Goal: Task Accomplishment & Management: Manage account settings

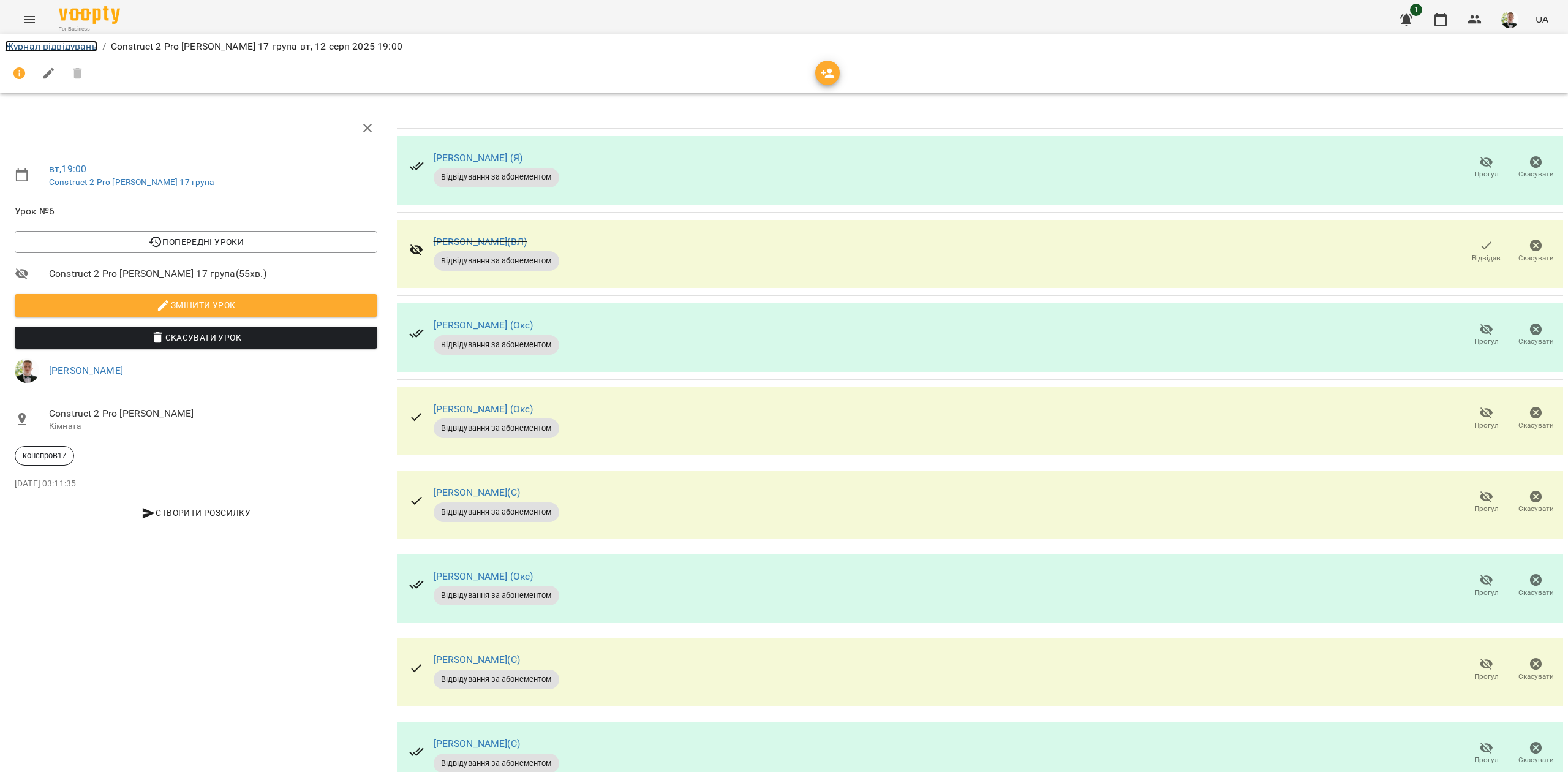
click at [48, 44] on link "Журнал відвідувань" at bounding box center [51, 46] width 92 height 12
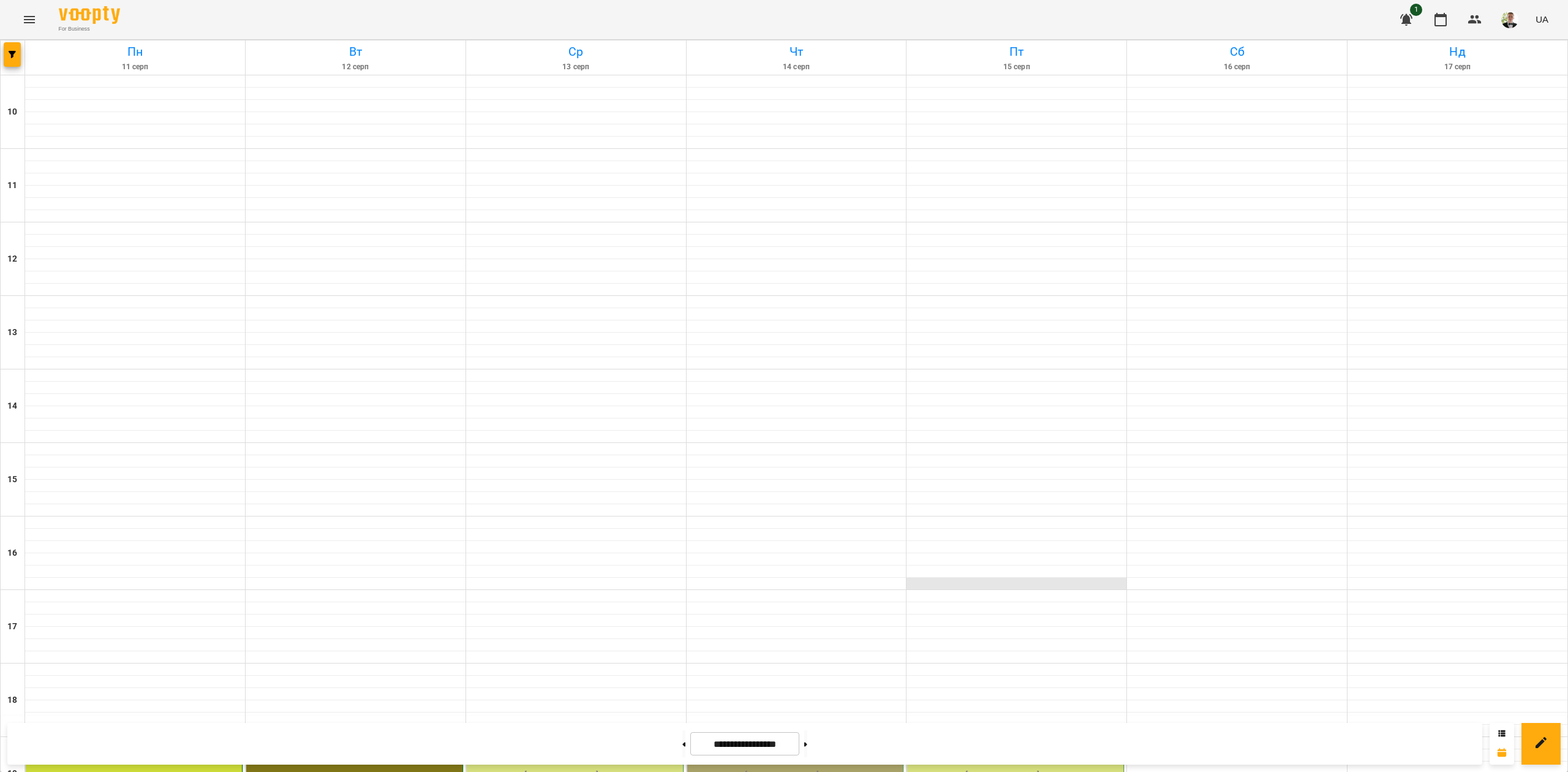
scroll to position [315, 0]
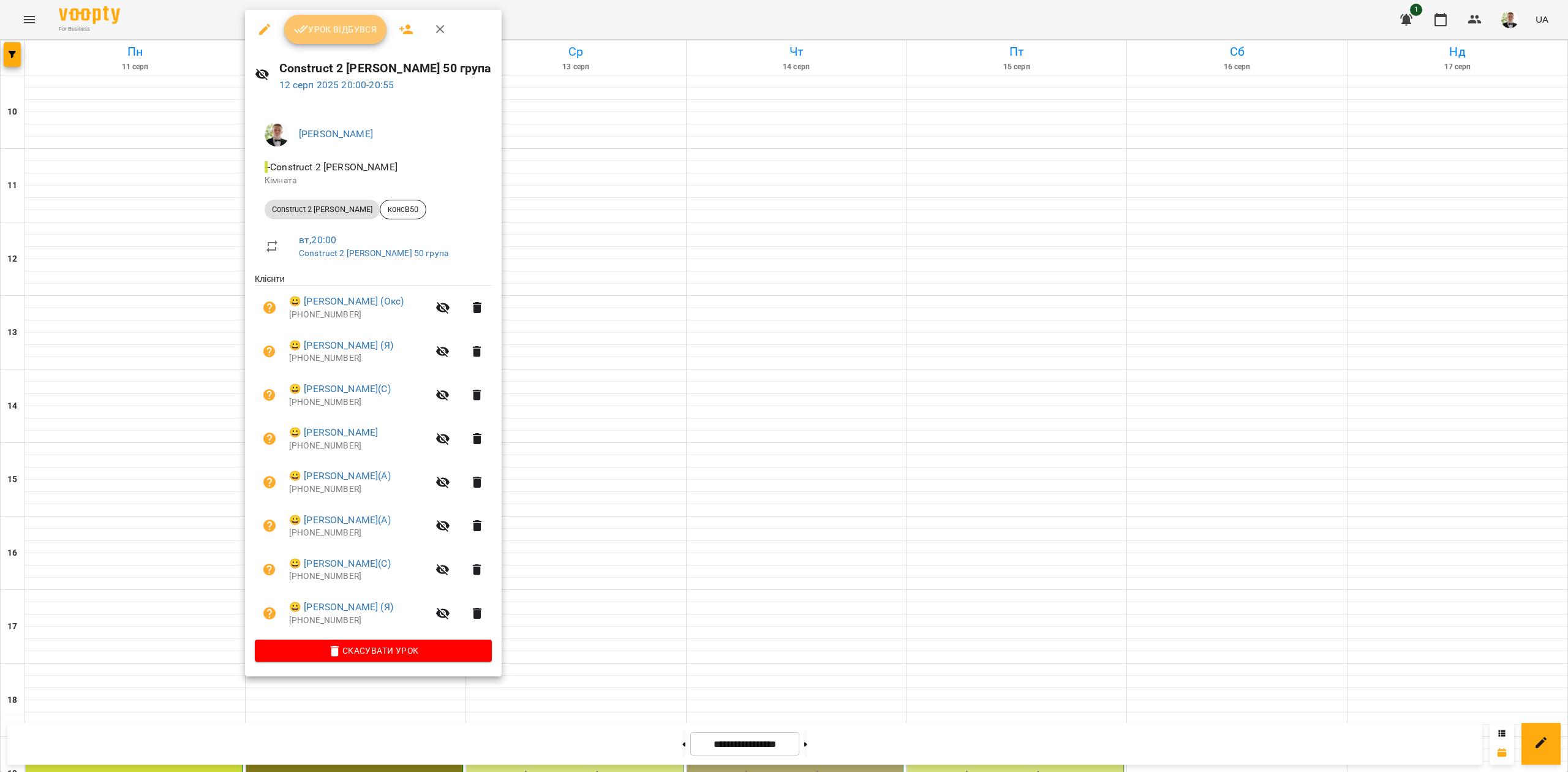
click at [332, 30] on span "Урок відбувся" at bounding box center [336, 29] width 83 height 15
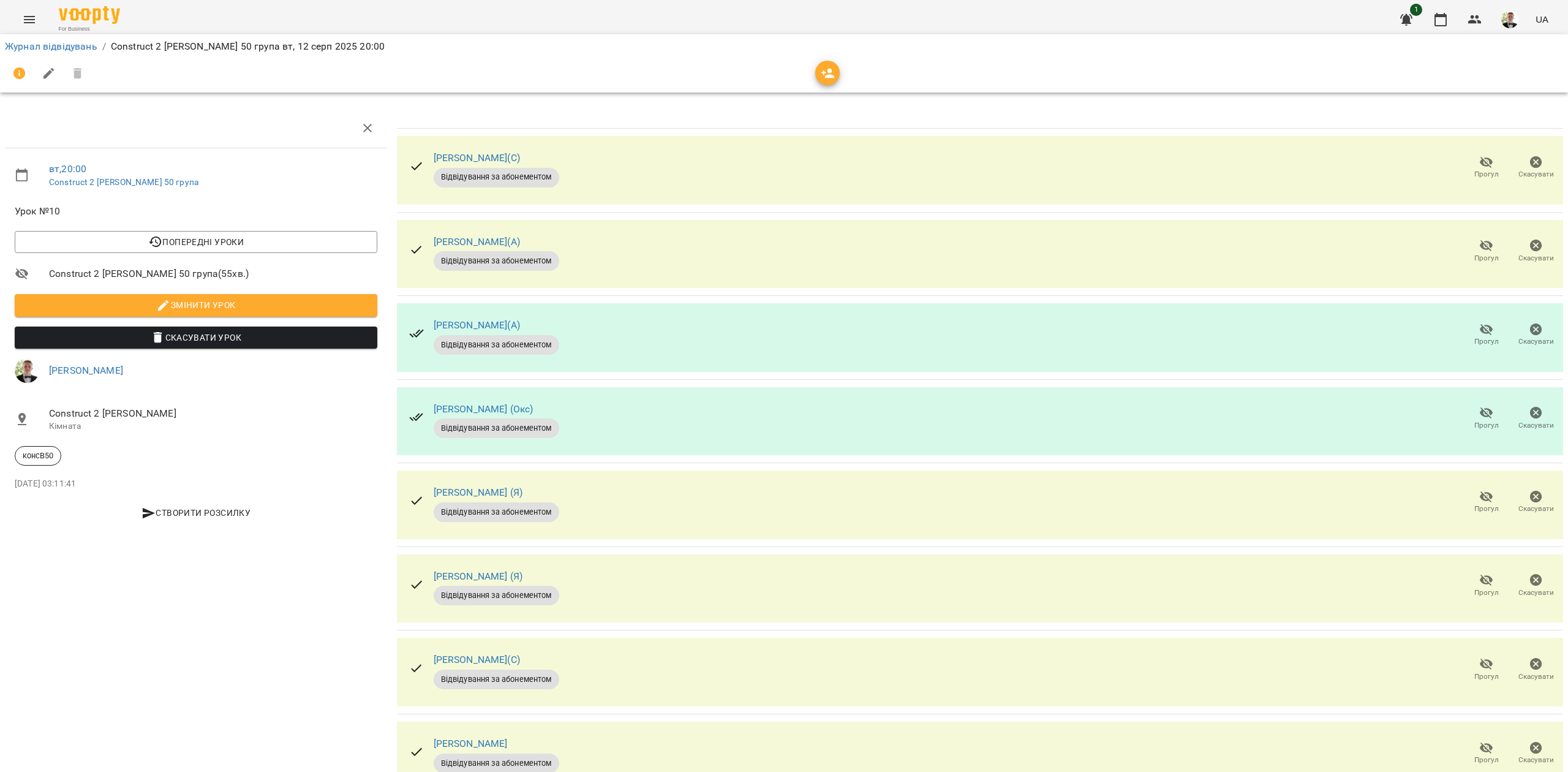
click at [1480, 329] on icon "button" at bounding box center [1486, 330] width 13 height 12
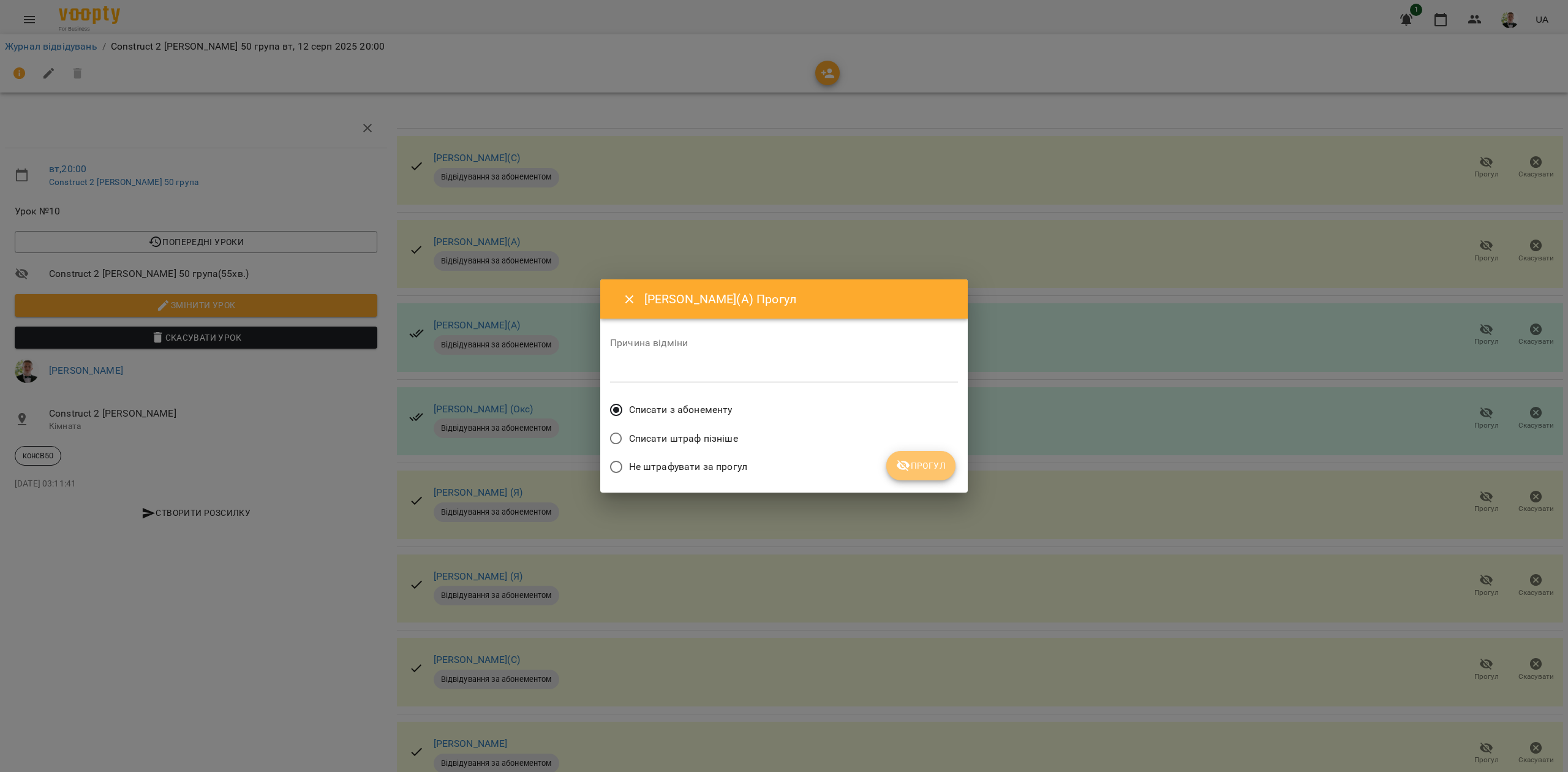
click at [895, 472] on button "Прогул" at bounding box center [921, 466] width 69 height 30
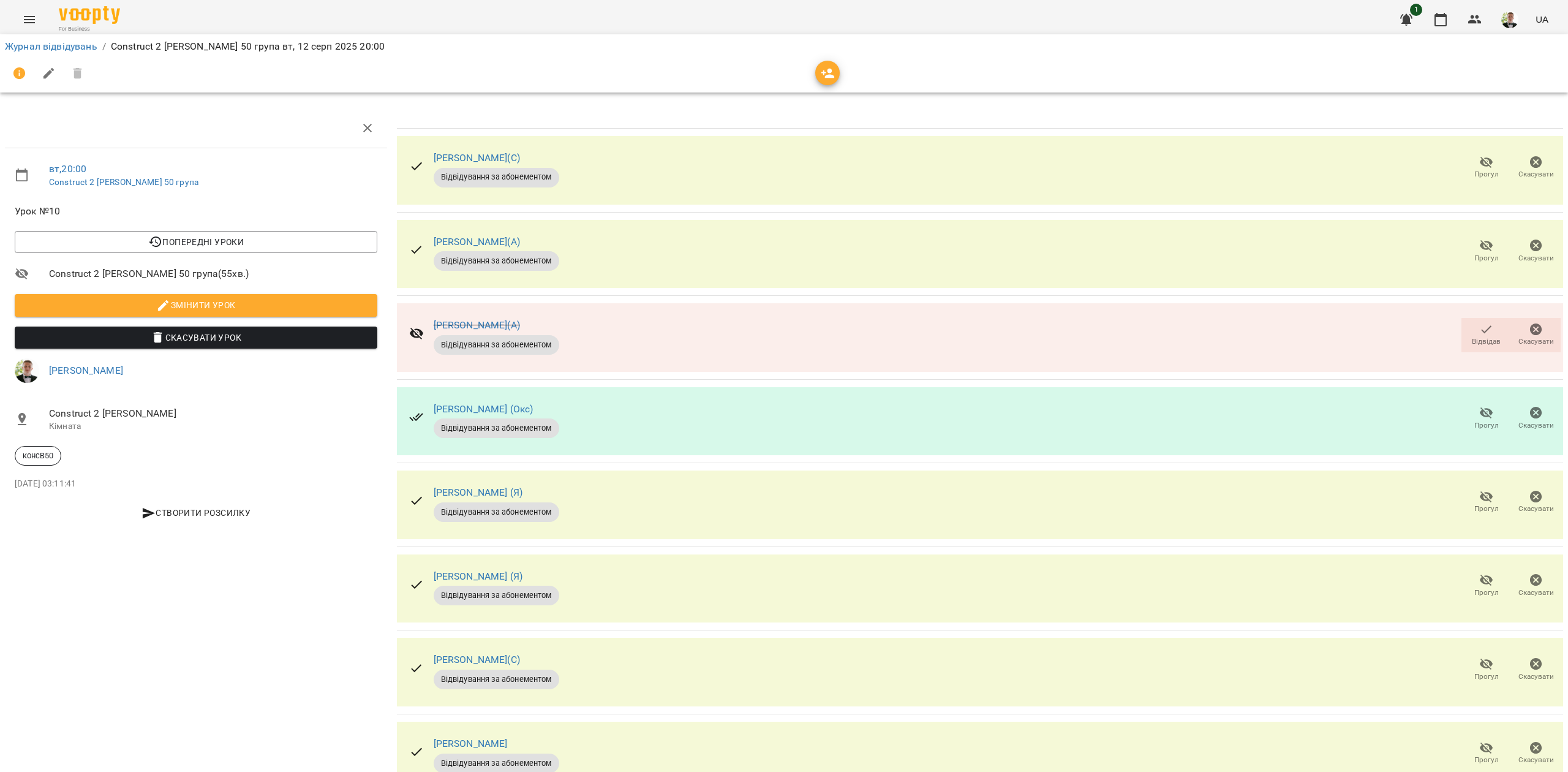
scroll to position [50, 0]
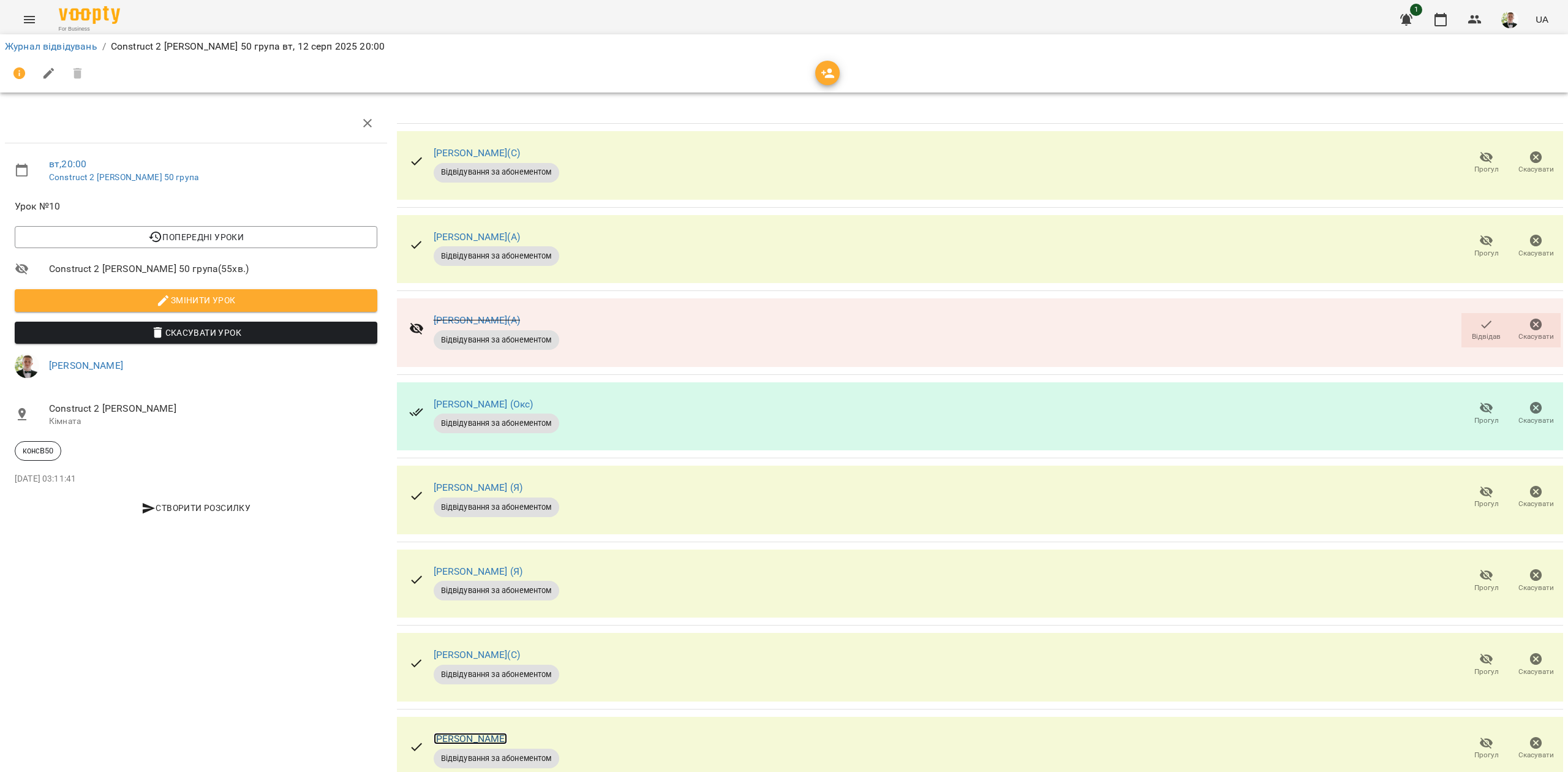
click at [487, 733] on link "[PERSON_NAME]" at bounding box center [471, 739] width 74 height 12
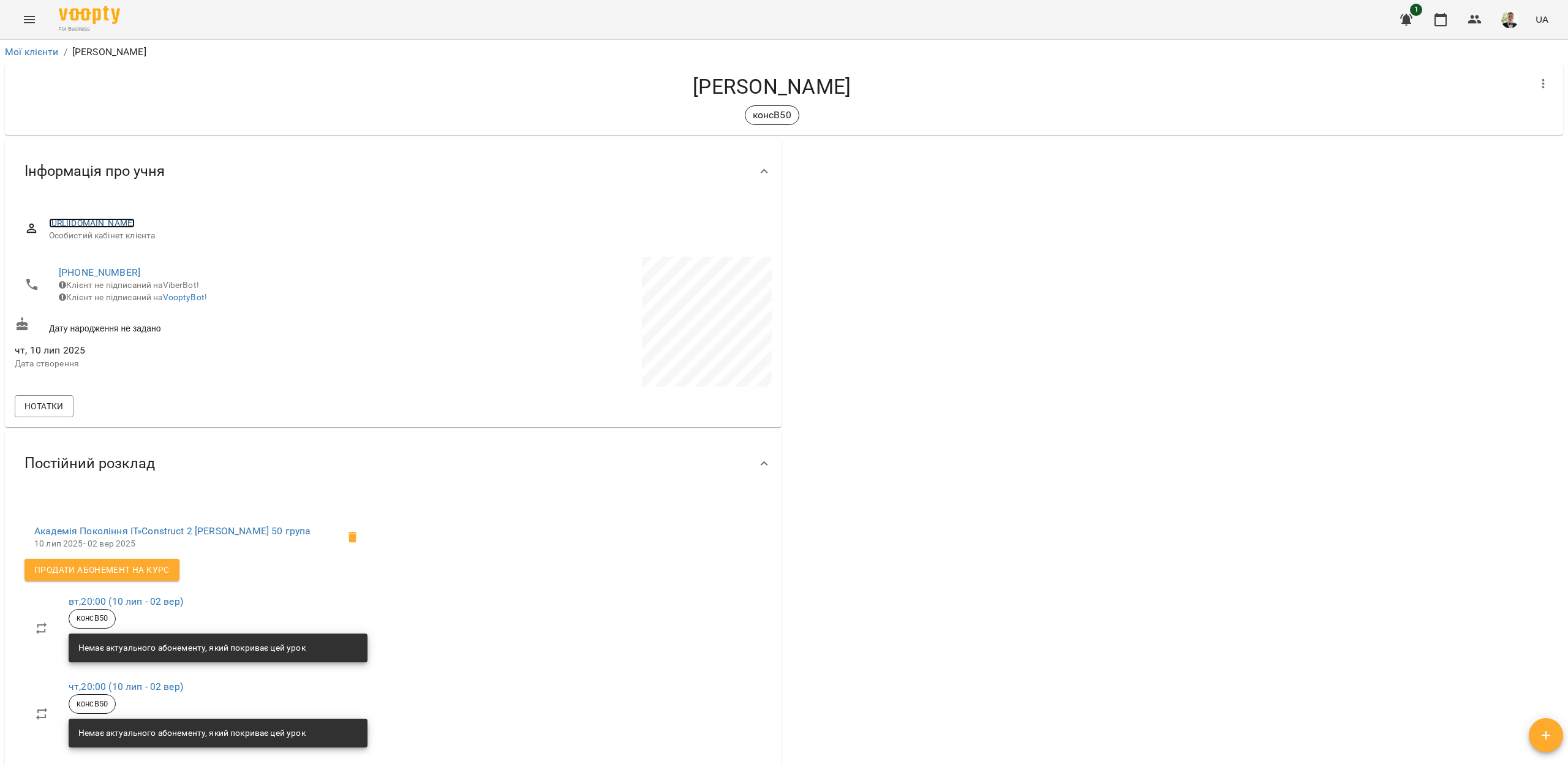
click at [110, 221] on link "[URL][DOMAIN_NAME]" at bounding box center [92, 223] width 87 height 10
click at [831, 20] on div "For Business 1 UA" at bounding box center [784, 20] width 1568 height 39
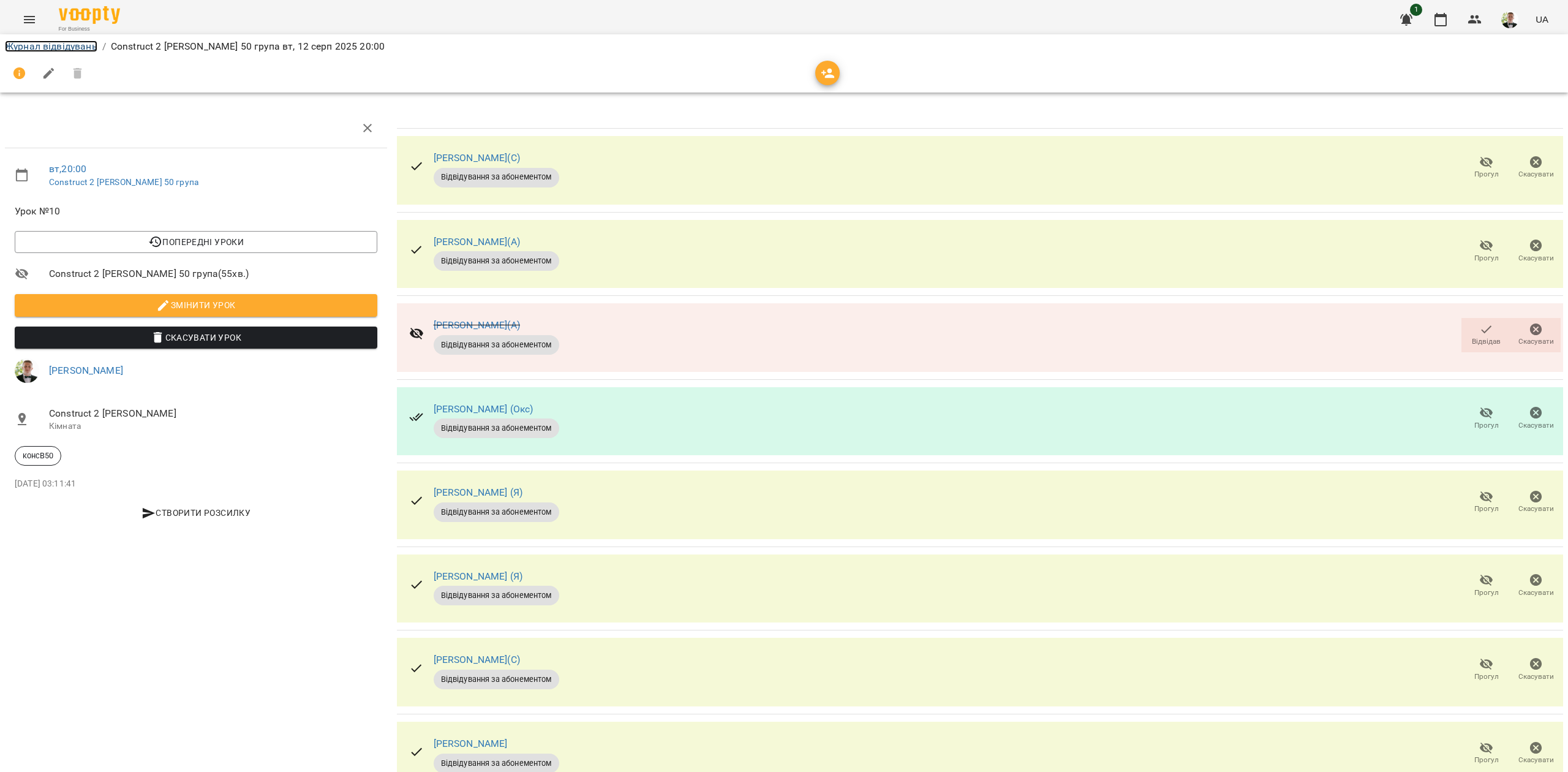
click at [62, 43] on link "Журнал відвідувань" at bounding box center [51, 46] width 92 height 12
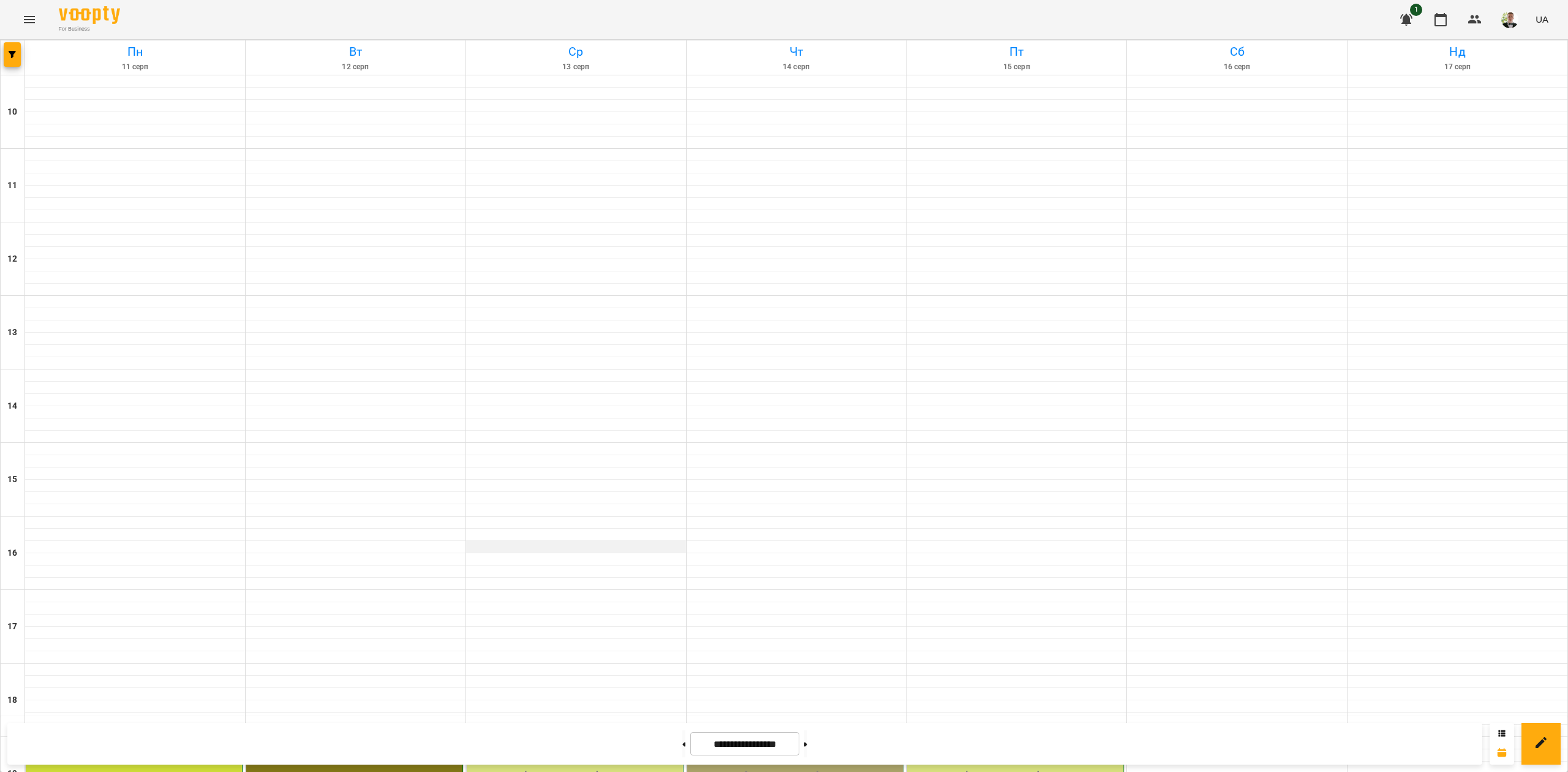
scroll to position [315, 0]
